Goal: Check status: Check status

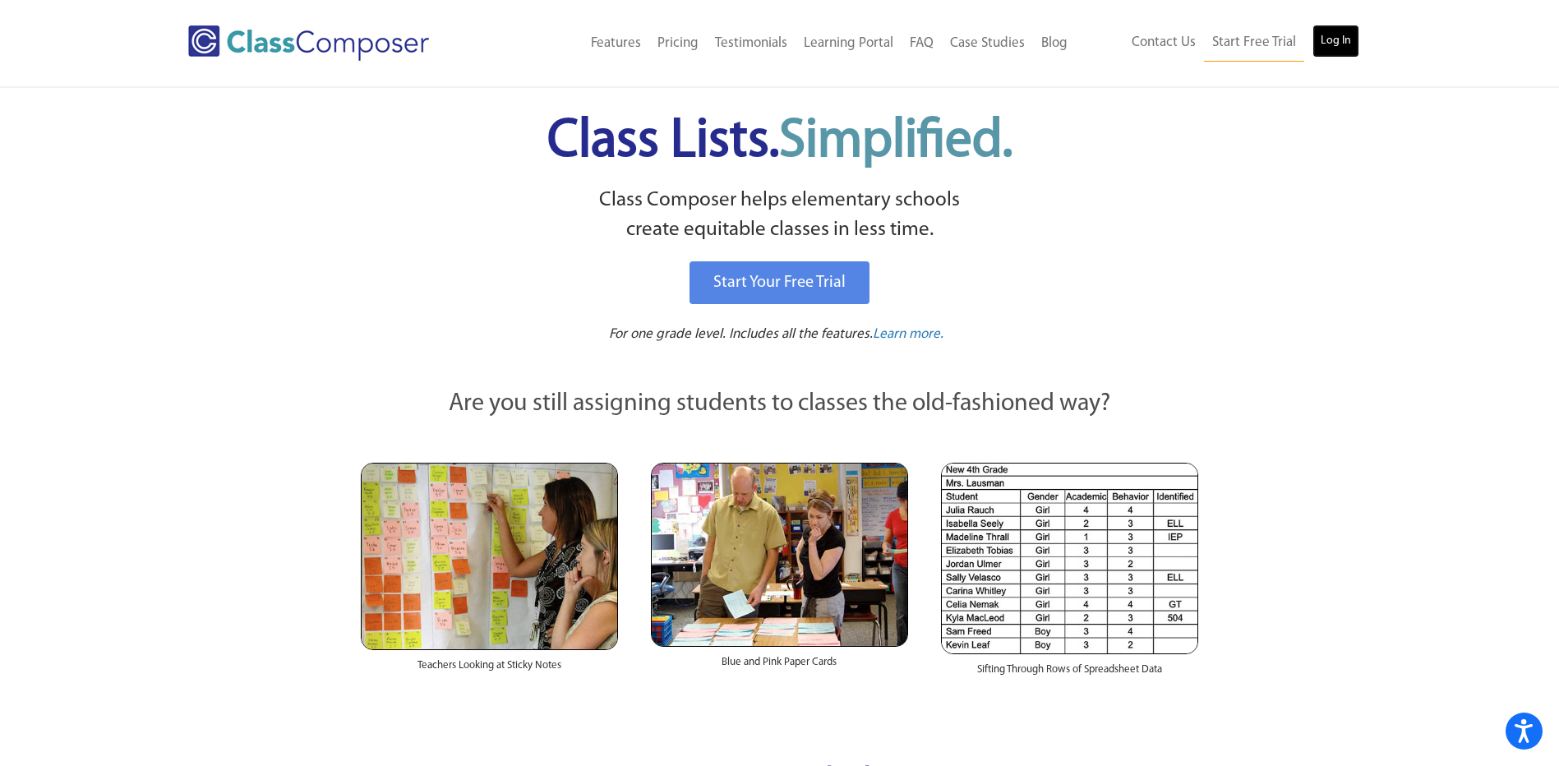
click at [1341, 34] on link "Log In" at bounding box center [1335, 41] width 47 height 33
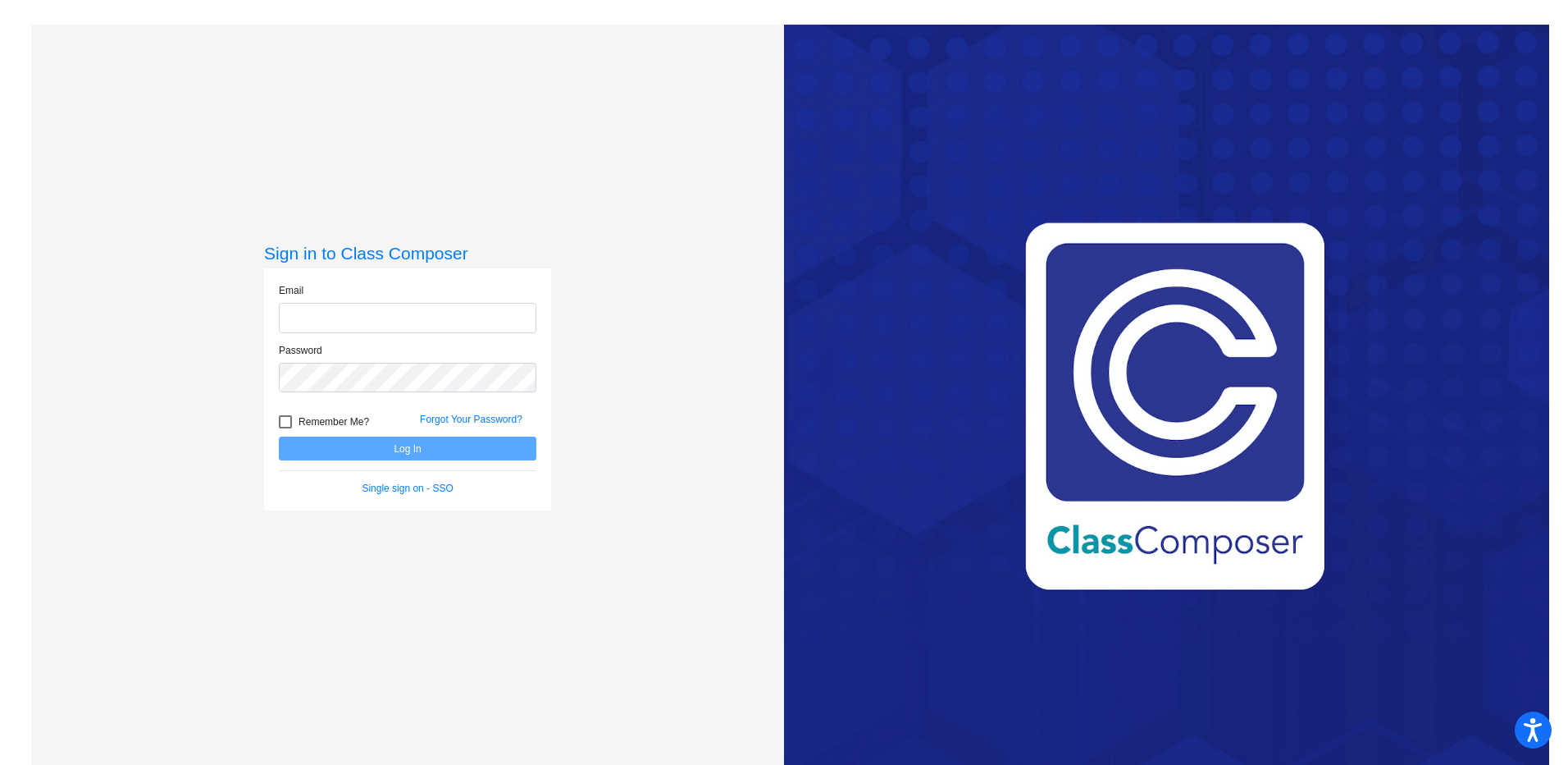
type input "[PERSON_NAME][EMAIL_ADDRESS][DOMAIN_NAME]"
click at [438, 453] on button "Log In" at bounding box center [407, 448] width 258 height 24
click at [432, 447] on button "Log In" at bounding box center [407, 448] width 258 height 24
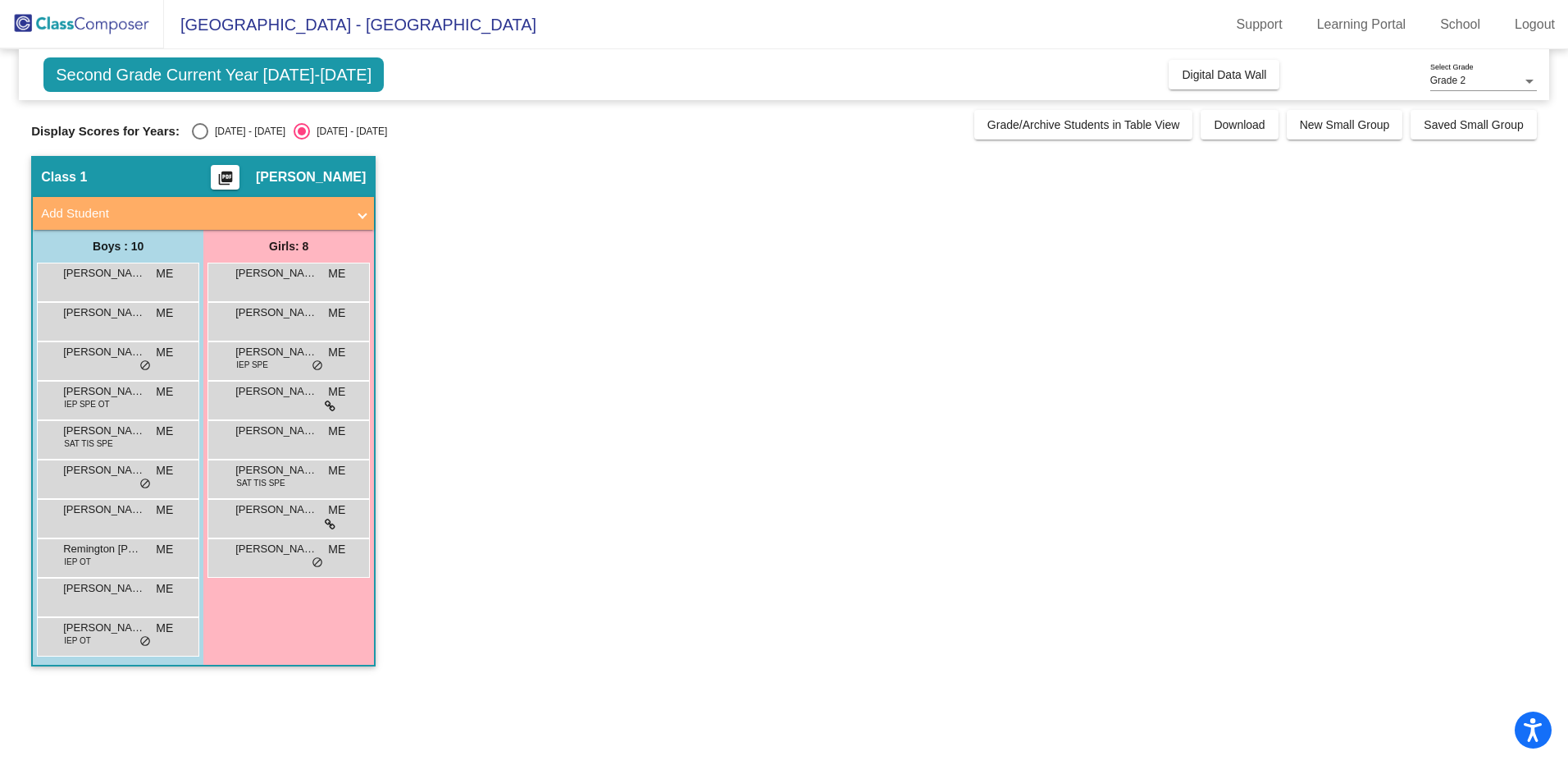
click at [182, 127] on div "Display Scores for Years: 2024 - 2025 2025 - 2026" at bounding box center [498, 131] width 935 height 16
click at [192, 129] on div "Select an option" at bounding box center [200, 131] width 16 height 16
click at [200, 140] on input "[DATE] - [DATE]" at bounding box center [200, 140] width 1 height 1
radio input "true"
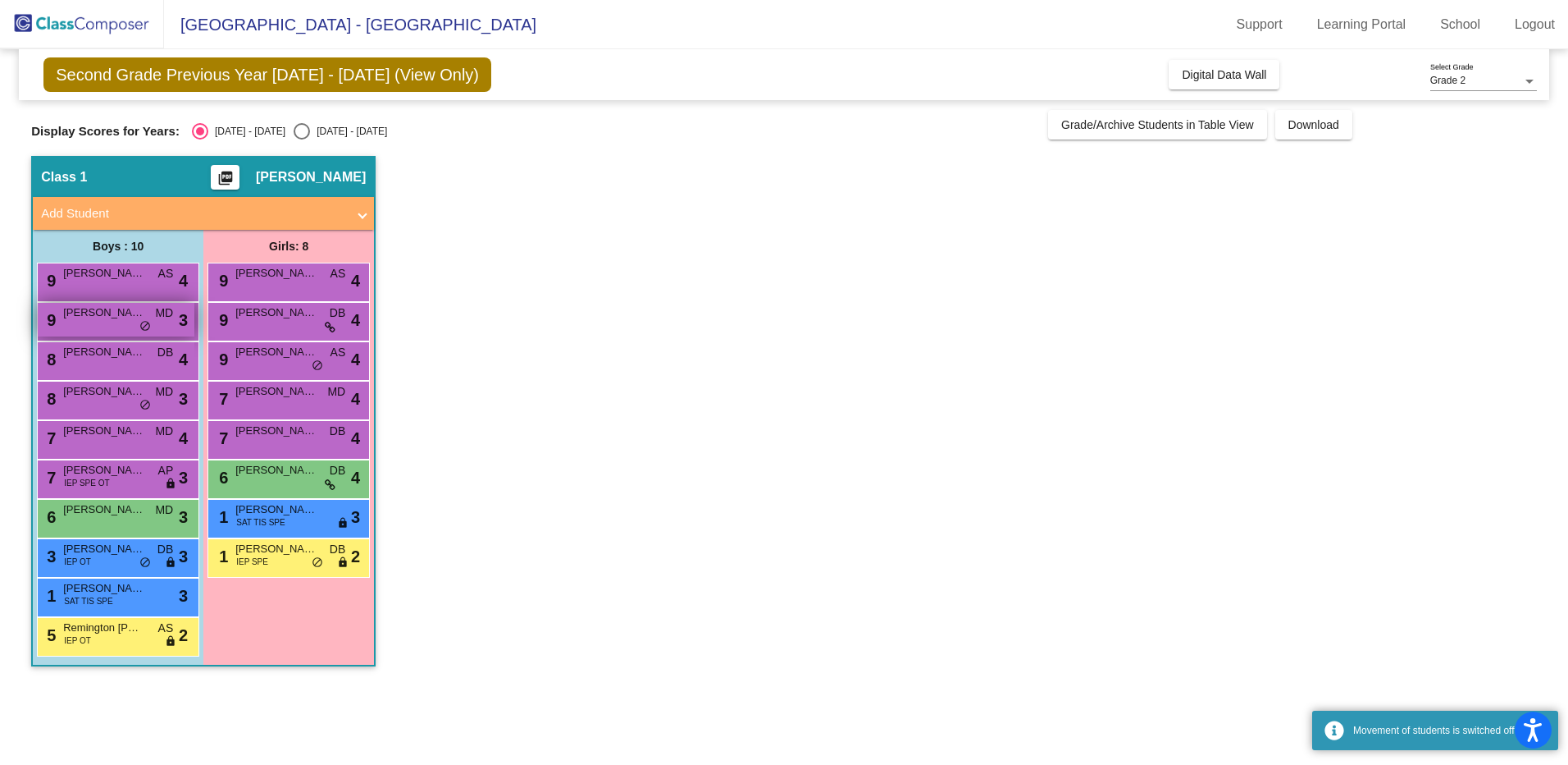
click at [128, 324] on div "9 Myles Bricker MD lock do_not_disturb_alt 3" at bounding box center [116, 320] width 157 height 34
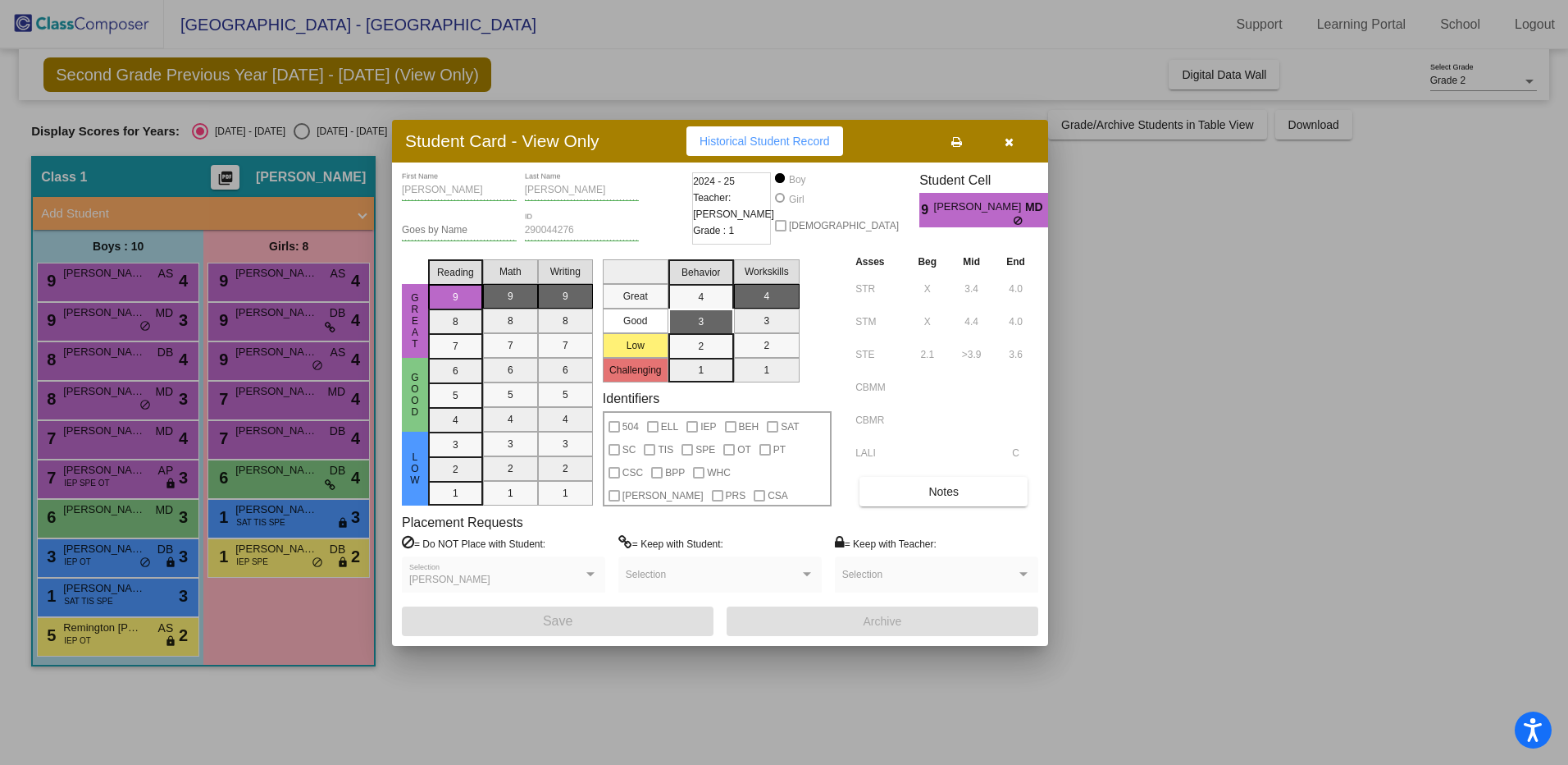
click at [1001, 143] on button "button" at bounding box center [1008, 142] width 53 height 30
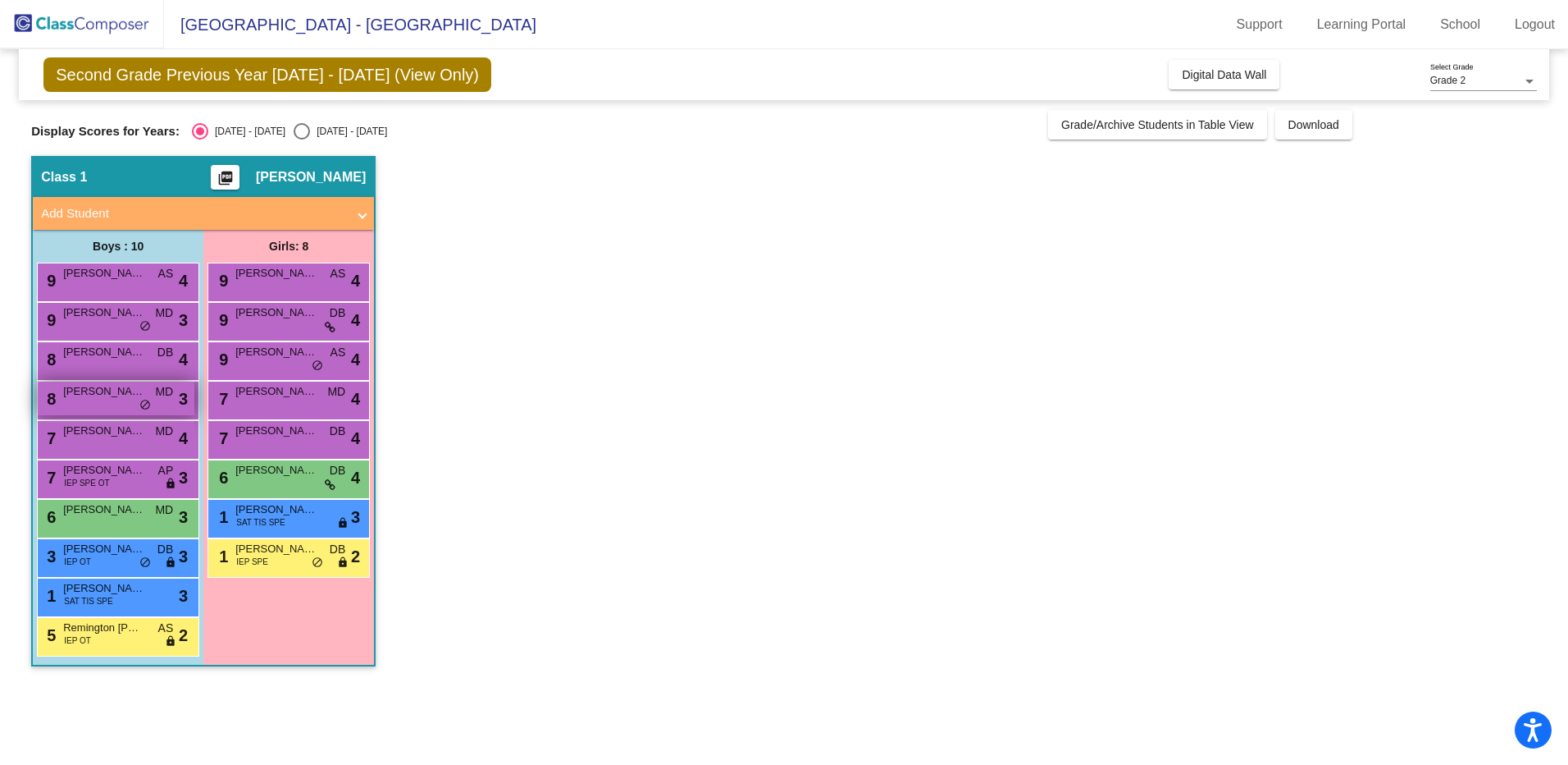
click at [113, 400] on div "8 James Bartz MD lock do_not_disturb_alt 3" at bounding box center [116, 398] width 157 height 34
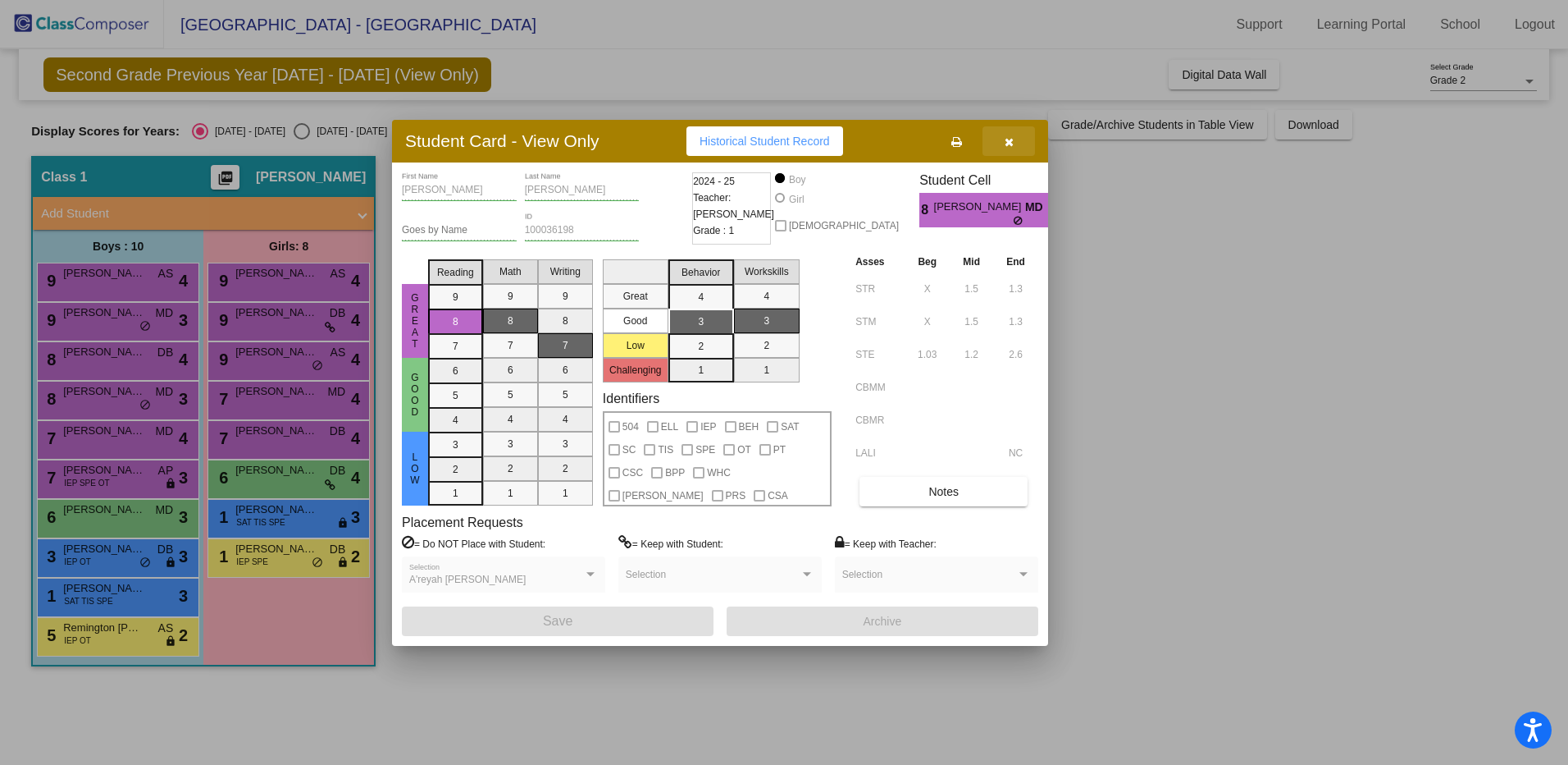
drag, startPoint x: 1005, startPoint y: 151, endPoint x: 980, endPoint y: 159, distance: 26.2
click at [1005, 151] on button "button" at bounding box center [1008, 142] width 53 height 30
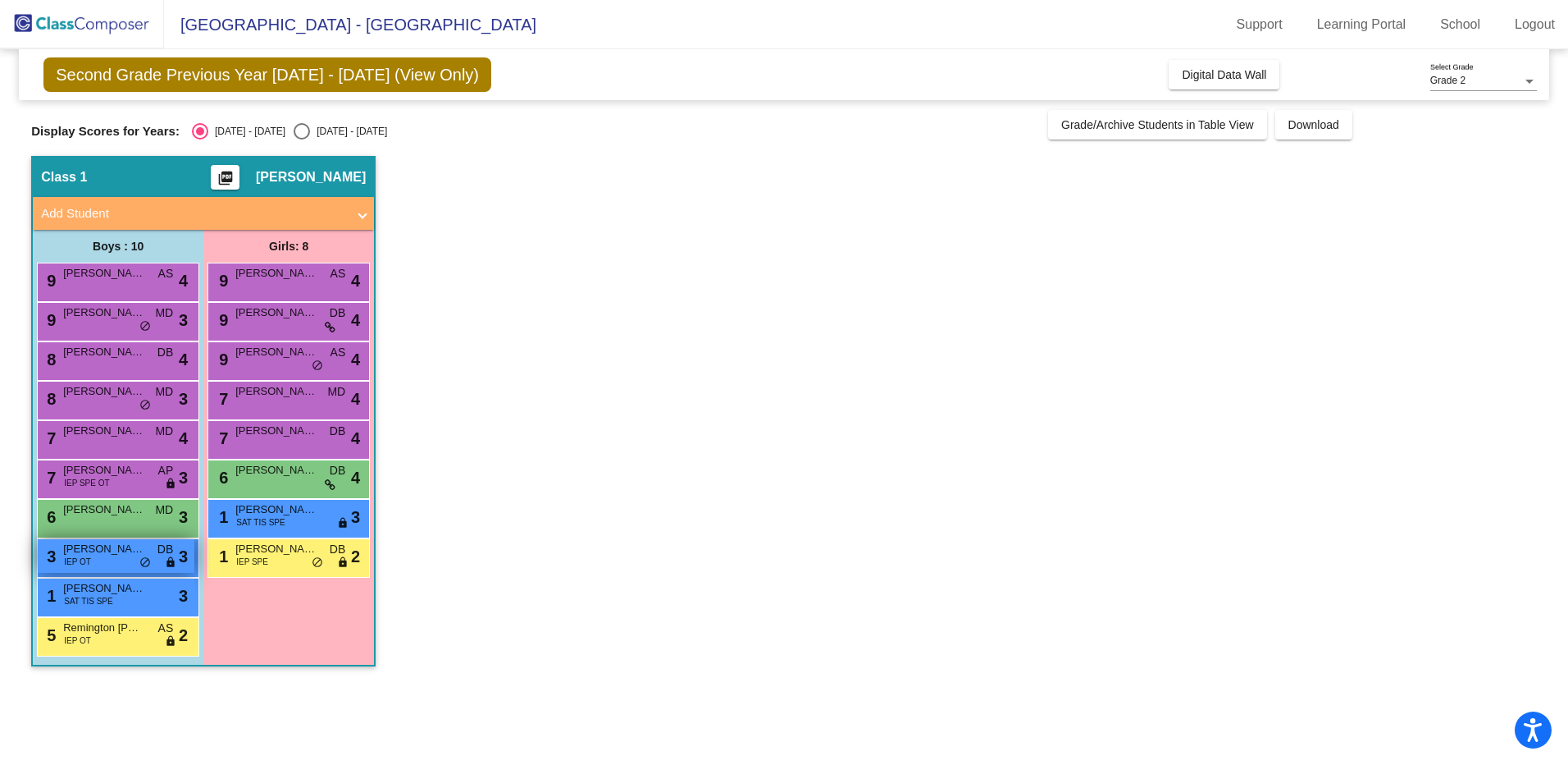
click at [120, 559] on div "3 Sutton Manos IEP OT DB lock do_not_disturb_alt 3" at bounding box center [116, 556] width 157 height 34
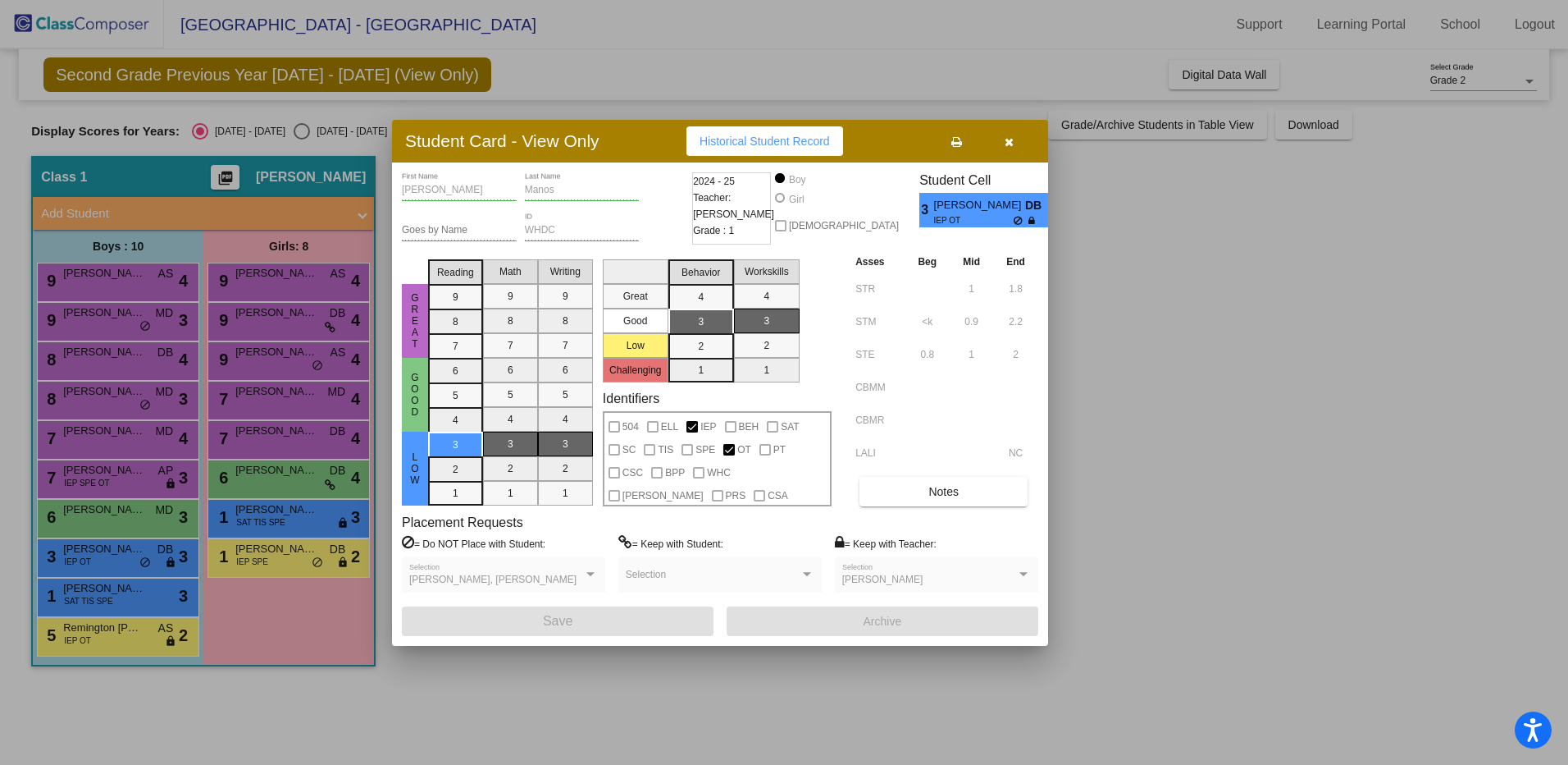
click at [1012, 140] on icon "button" at bounding box center [1009, 142] width 9 height 12
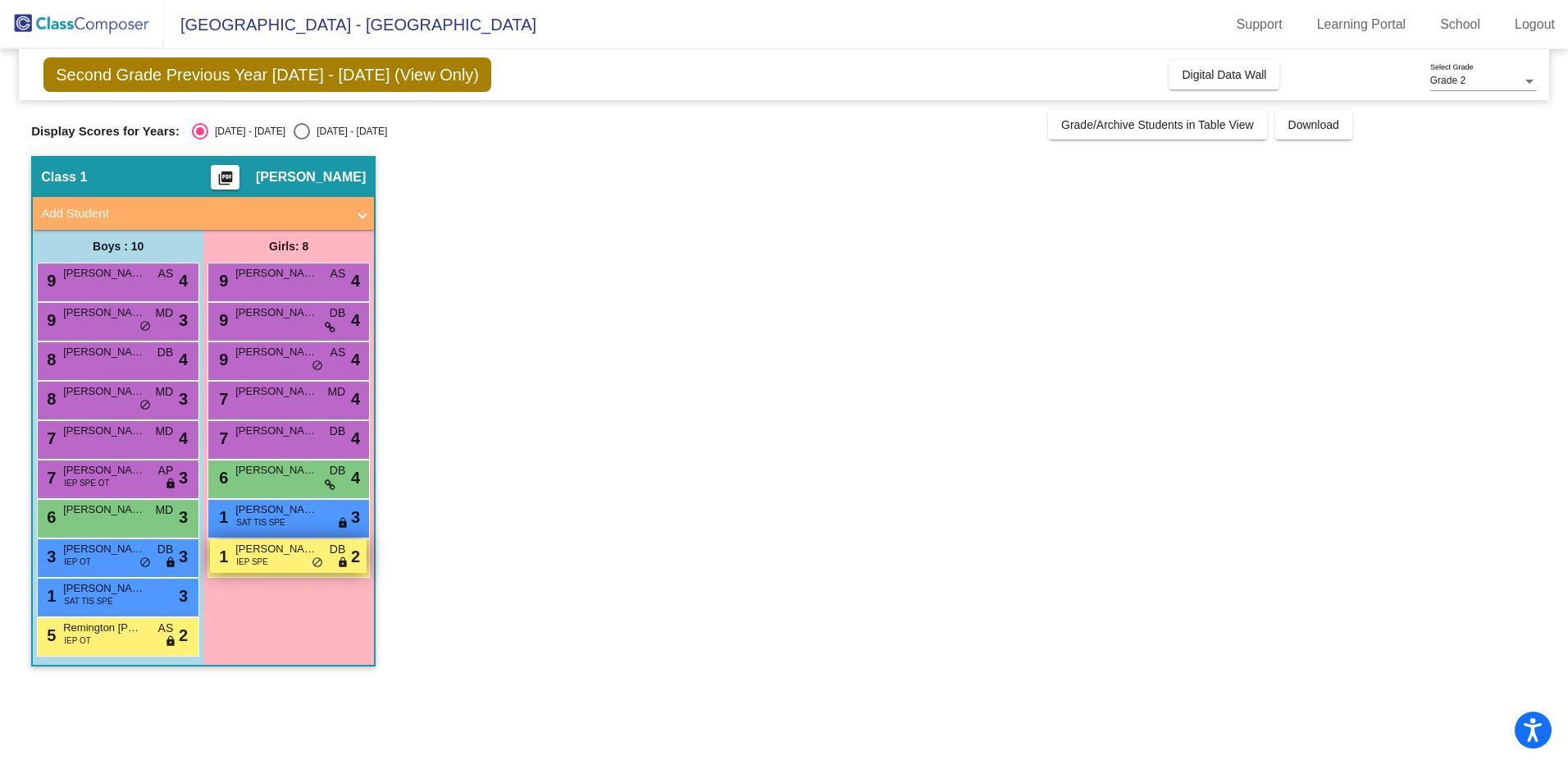
click at [300, 561] on div "1 Charlotte Wolfe IEP SPE DB lock do_not_disturb_alt 2" at bounding box center [287, 556] width 157 height 34
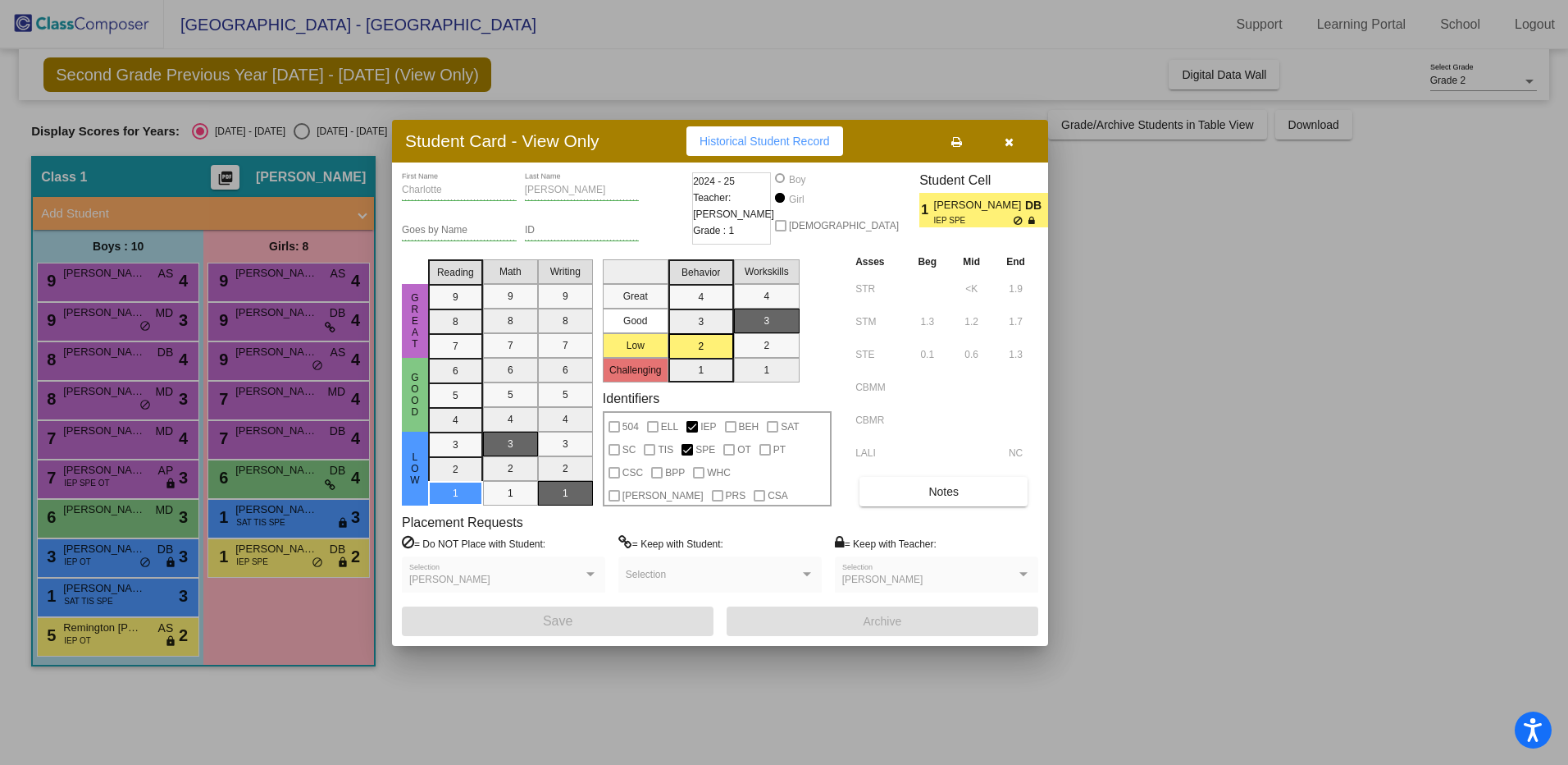
click at [1006, 150] on button "button" at bounding box center [1008, 142] width 53 height 30
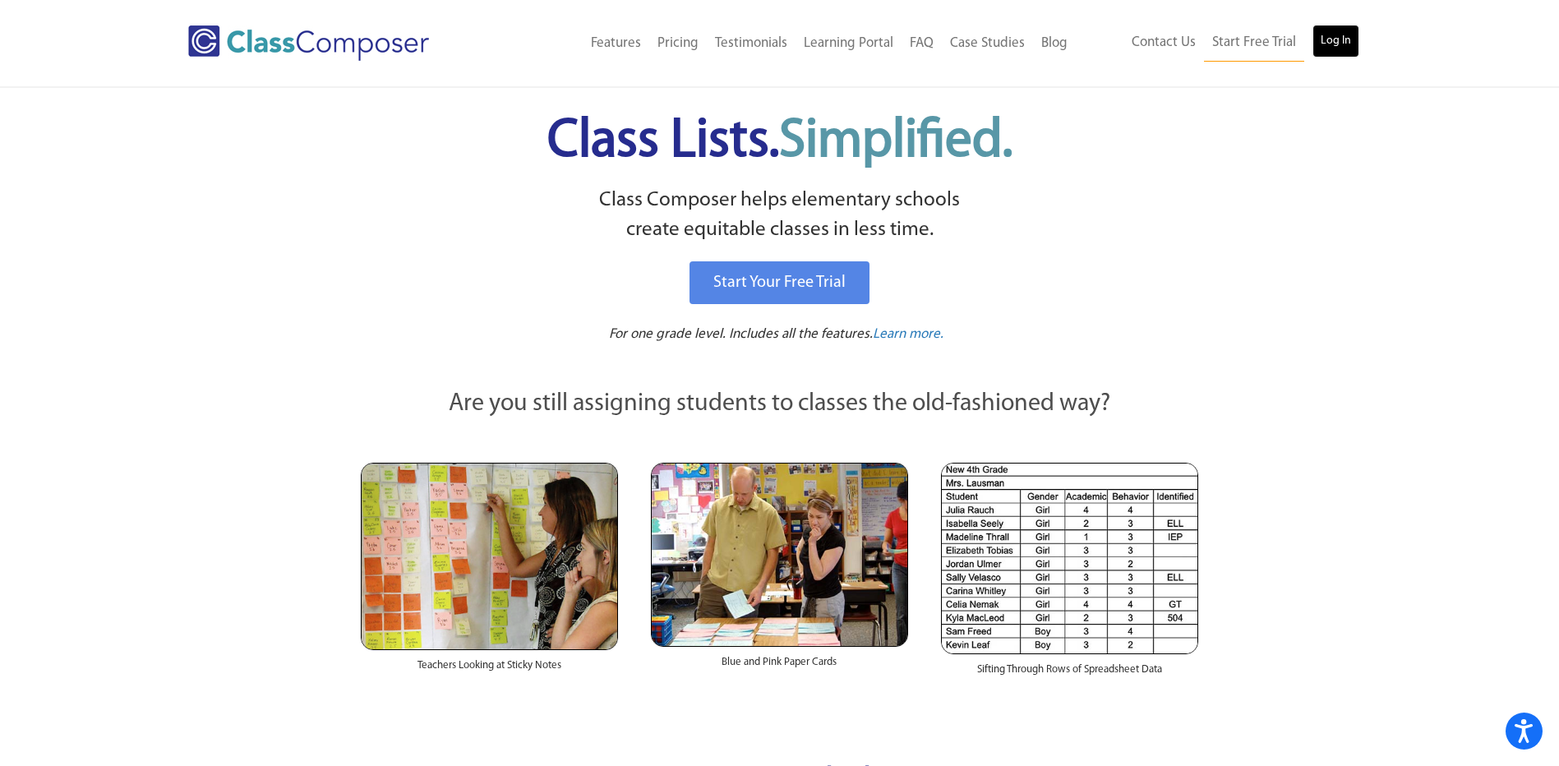
click at [1342, 44] on link "Log In" at bounding box center [1335, 41] width 47 height 33
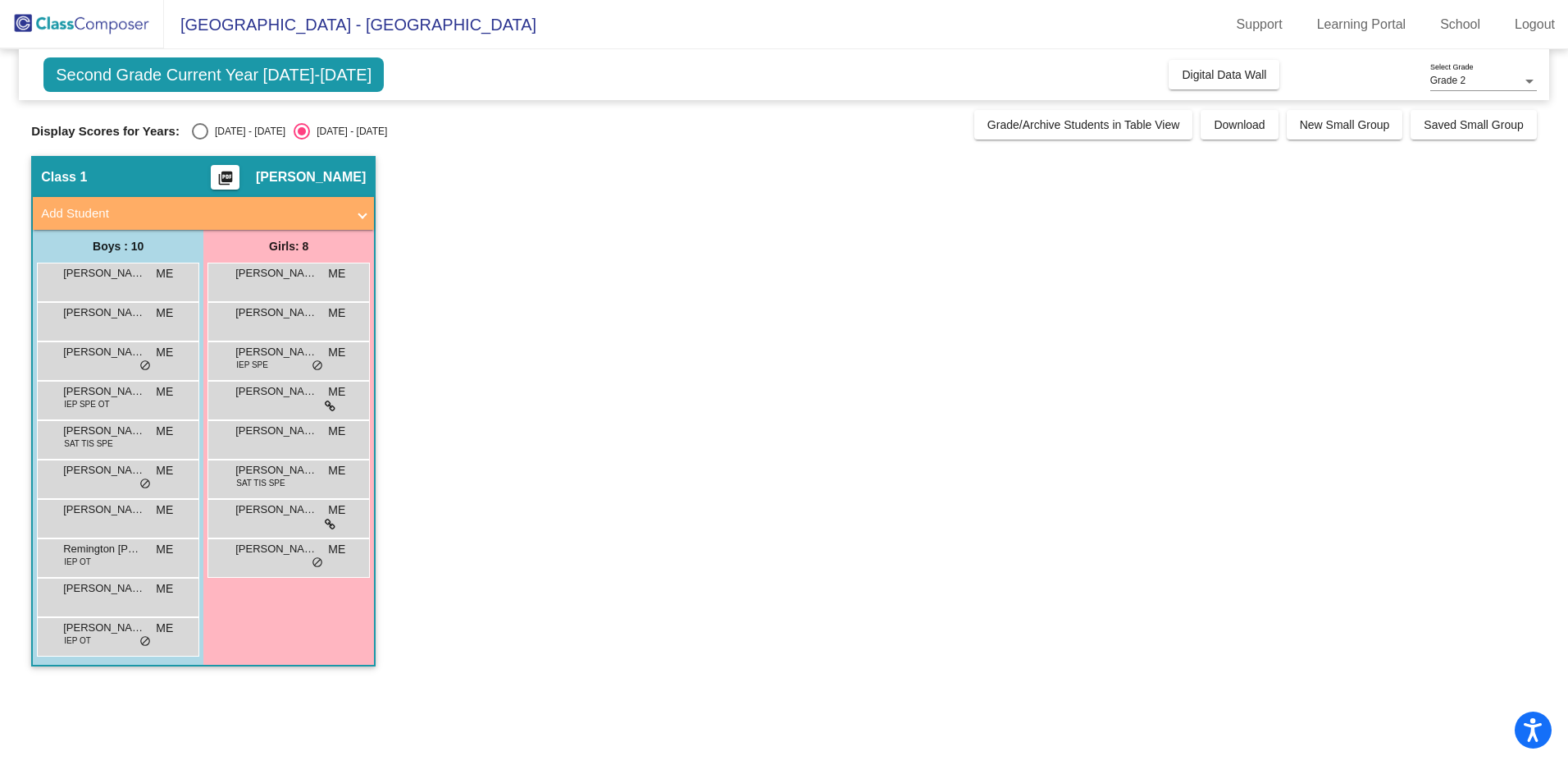
click at [198, 129] on div "Select an option" at bounding box center [200, 131] width 16 height 16
click at [200, 140] on input "[DATE] - [DATE]" at bounding box center [200, 140] width 1 height 1
radio input "true"
